Goal: Information Seeking & Learning: Compare options

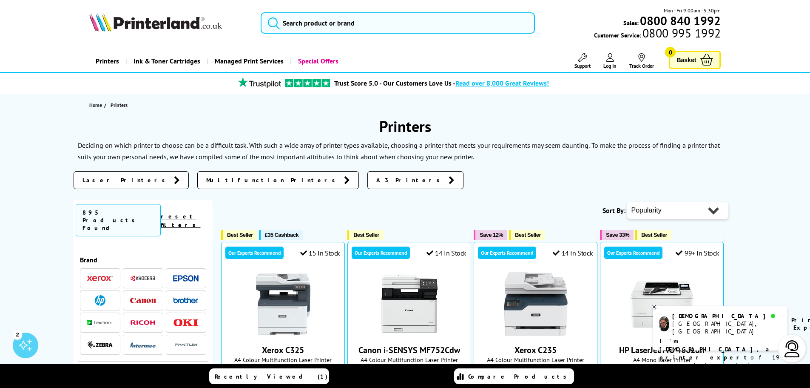
click at [151, 275] on img at bounding box center [143, 278] width 26 height 6
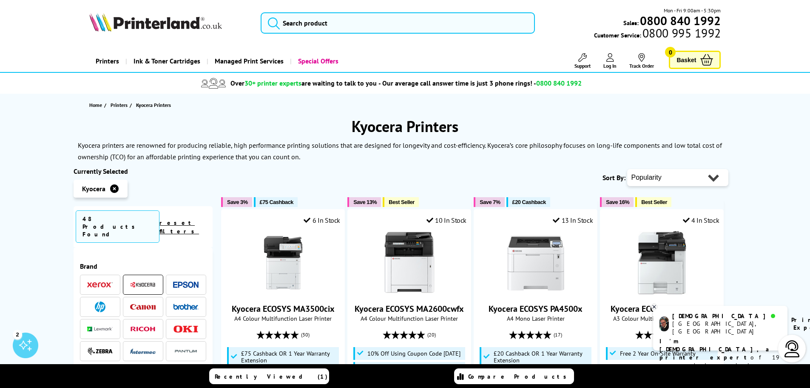
scroll to position [85, 0]
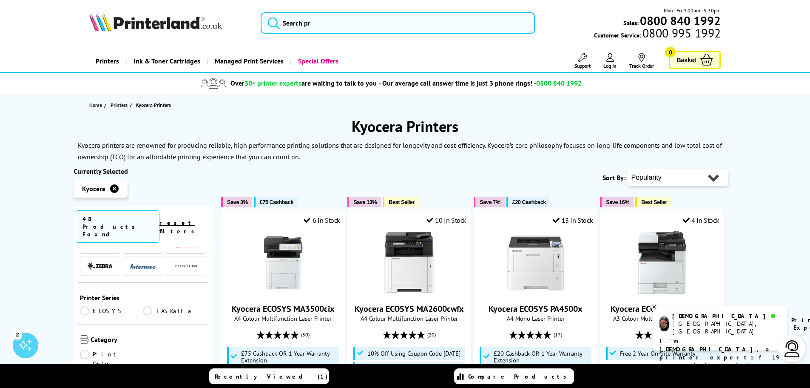
click at [86, 306] on link "ECOSYS" at bounding box center [111, 310] width 63 height 9
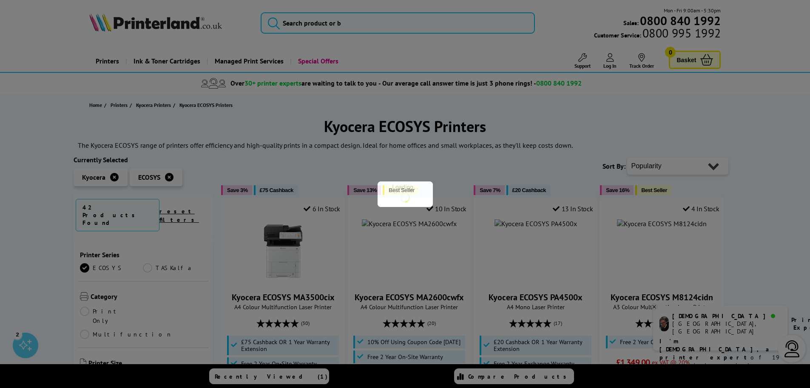
scroll to position [85, 0]
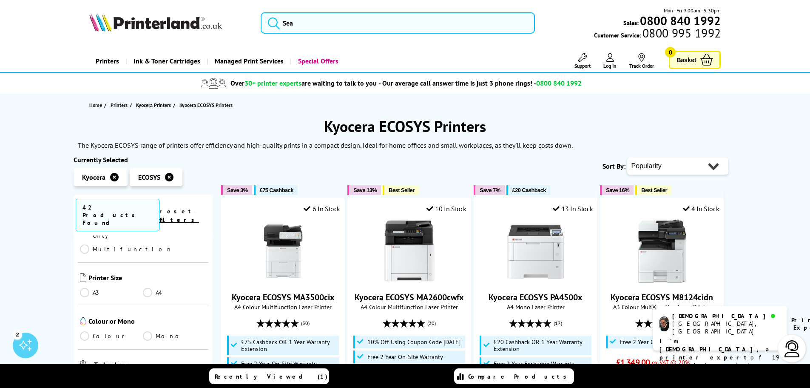
click at [86, 331] on link "Colour" at bounding box center [111, 335] width 63 height 9
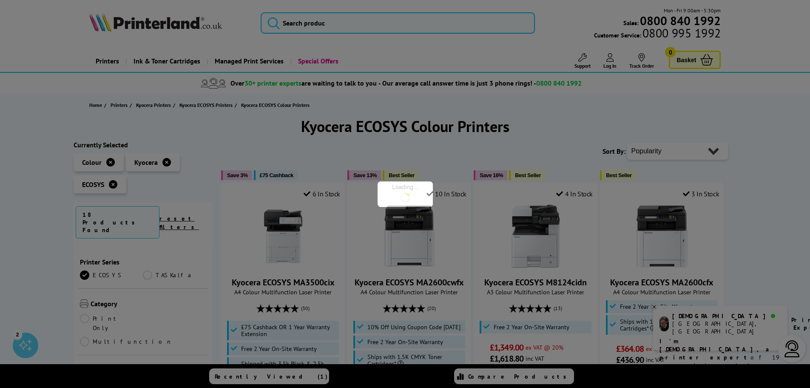
scroll to position [85, 0]
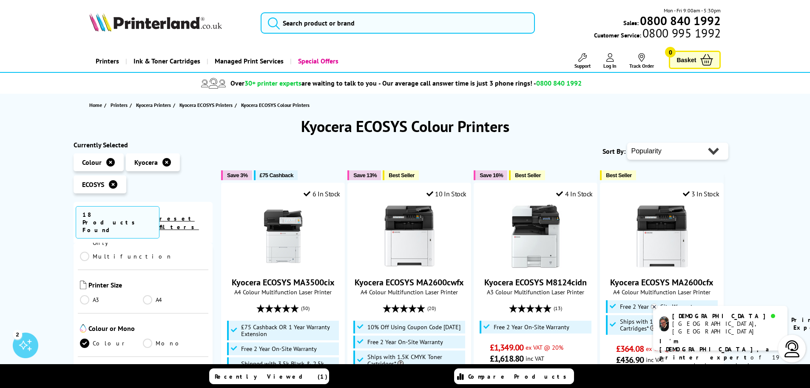
click at [146, 295] on link "A4" at bounding box center [174, 299] width 63 height 9
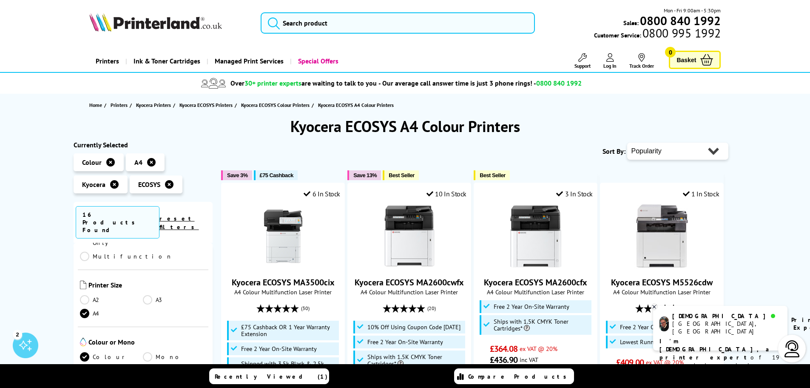
scroll to position [213, 0]
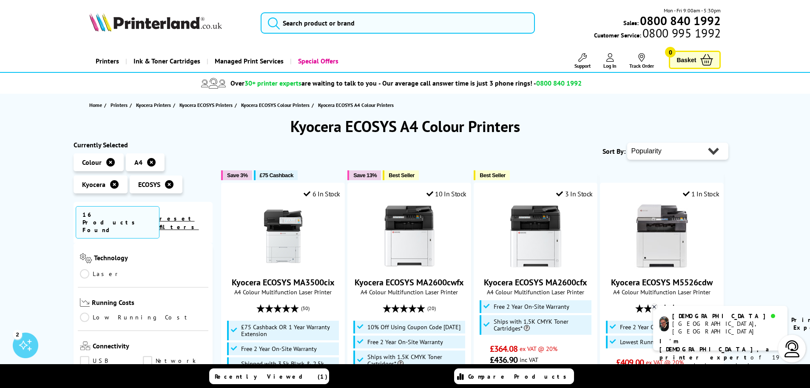
click at [86, 269] on link "Laser" at bounding box center [111, 273] width 63 height 9
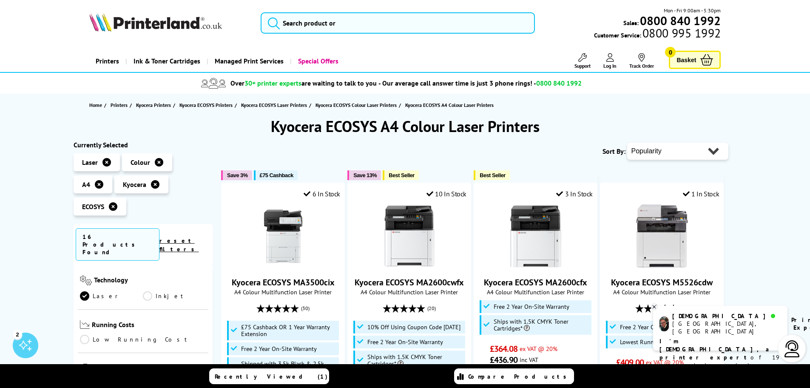
scroll to position [298, 0]
click at [149, 293] on link "Network" at bounding box center [174, 297] width 63 height 9
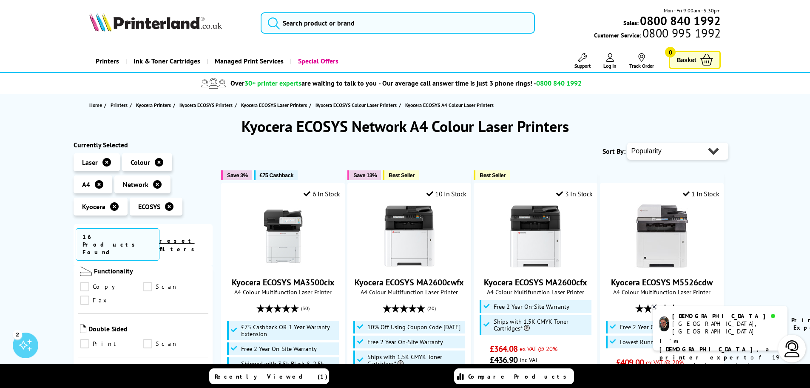
scroll to position [383, 0]
click at [83, 336] on link "Print" at bounding box center [111, 340] width 63 height 9
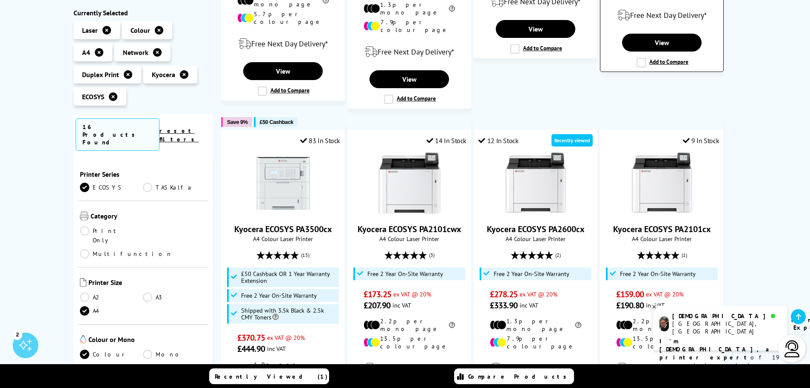
scroll to position [425, 0]
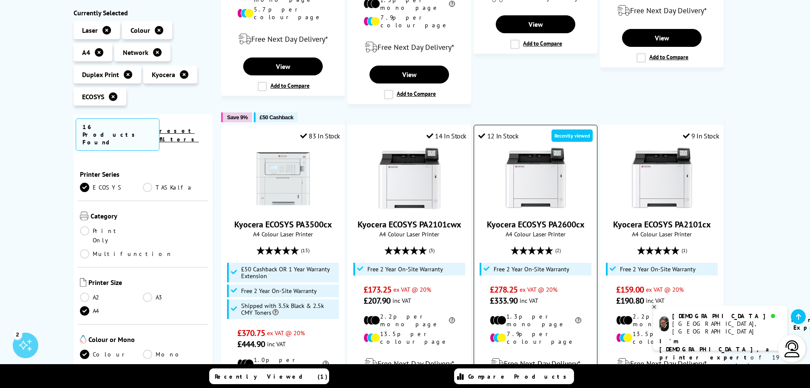
click at [540, 176] on img at bounding box center [536, 178] width 64 height 64
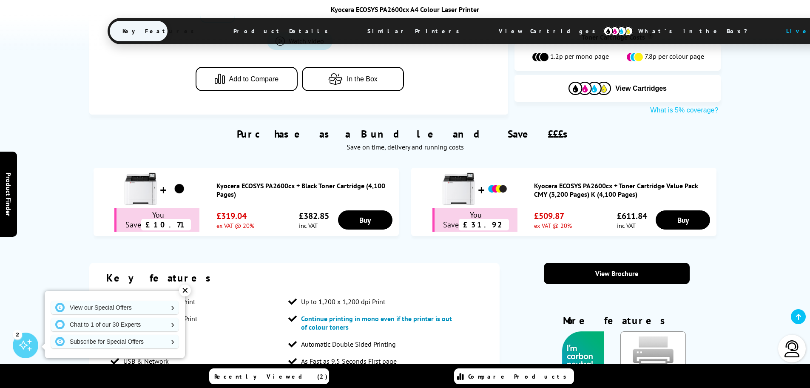
scroll to position [510, 0]
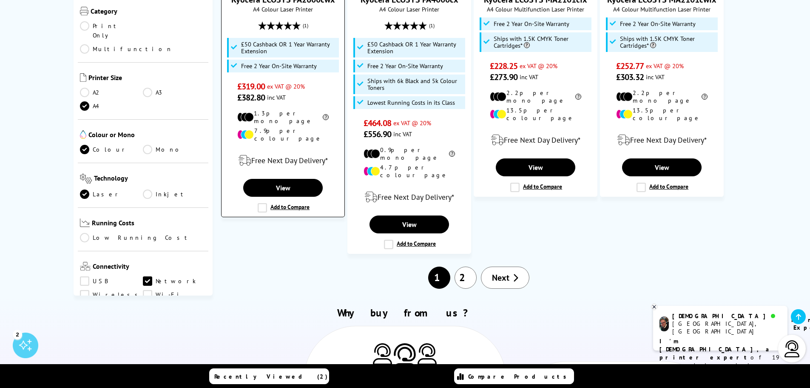
scroll to position [1021, 0]
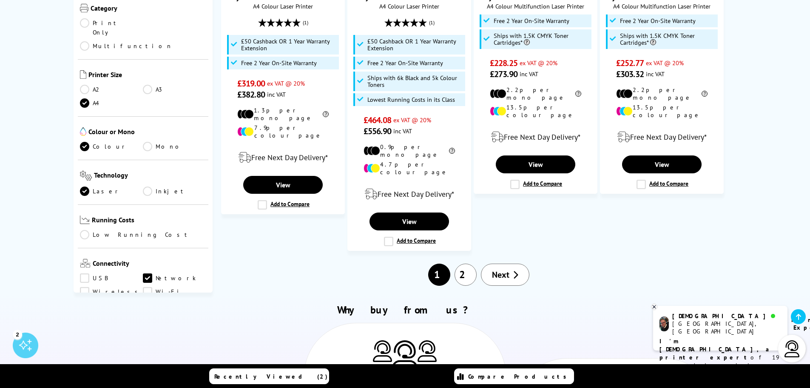
click at [491, 263] on link "Next" at bounding box center [505, 274] width 48 height 22
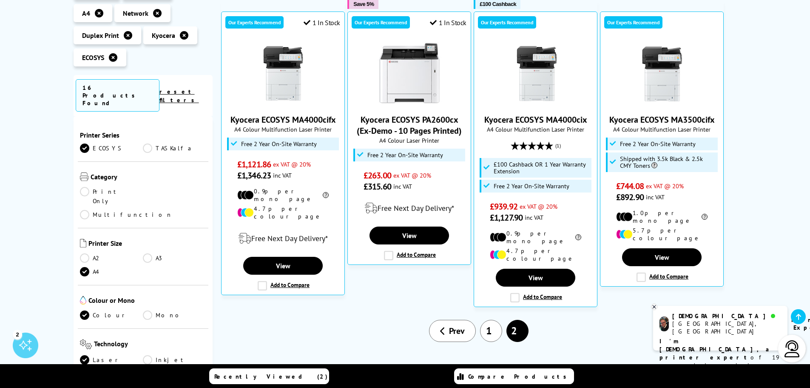
scroll to position [170, 0]
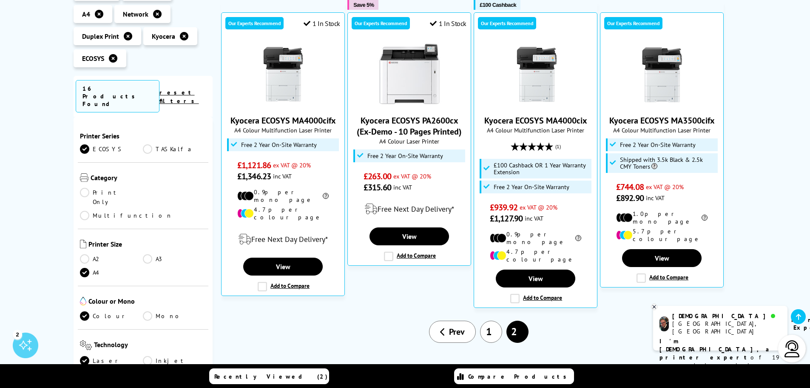
click at [452, 326] on span "Prev" at bounding box center [457, 331] width 16 height 11
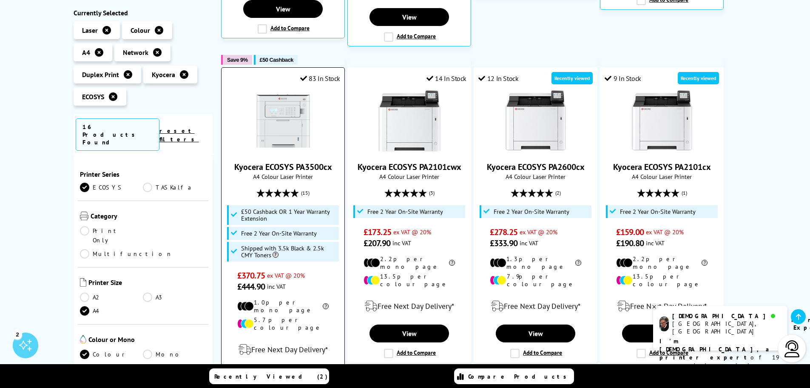
scroll to position [510, 0]
